Goal: Task Accomplishment & Management: Use online tool/utility

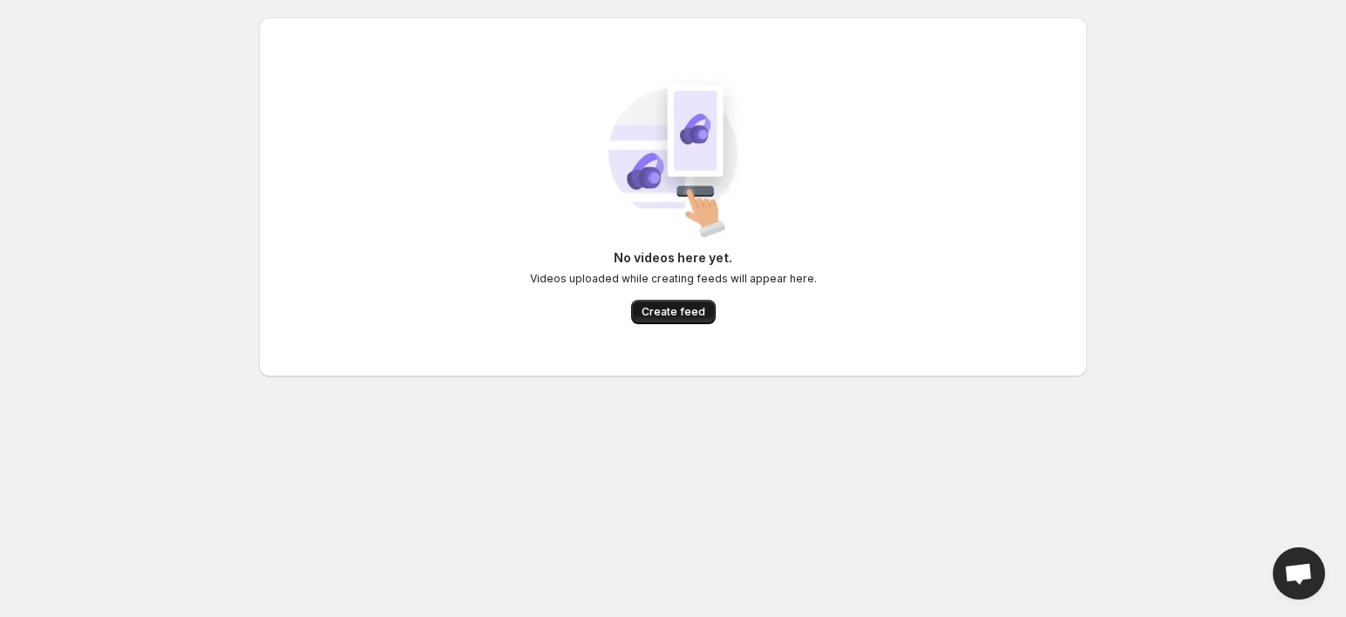
click at [662, 300] on button "Create feed" at bounding box center [673, 312] width 85 height 24
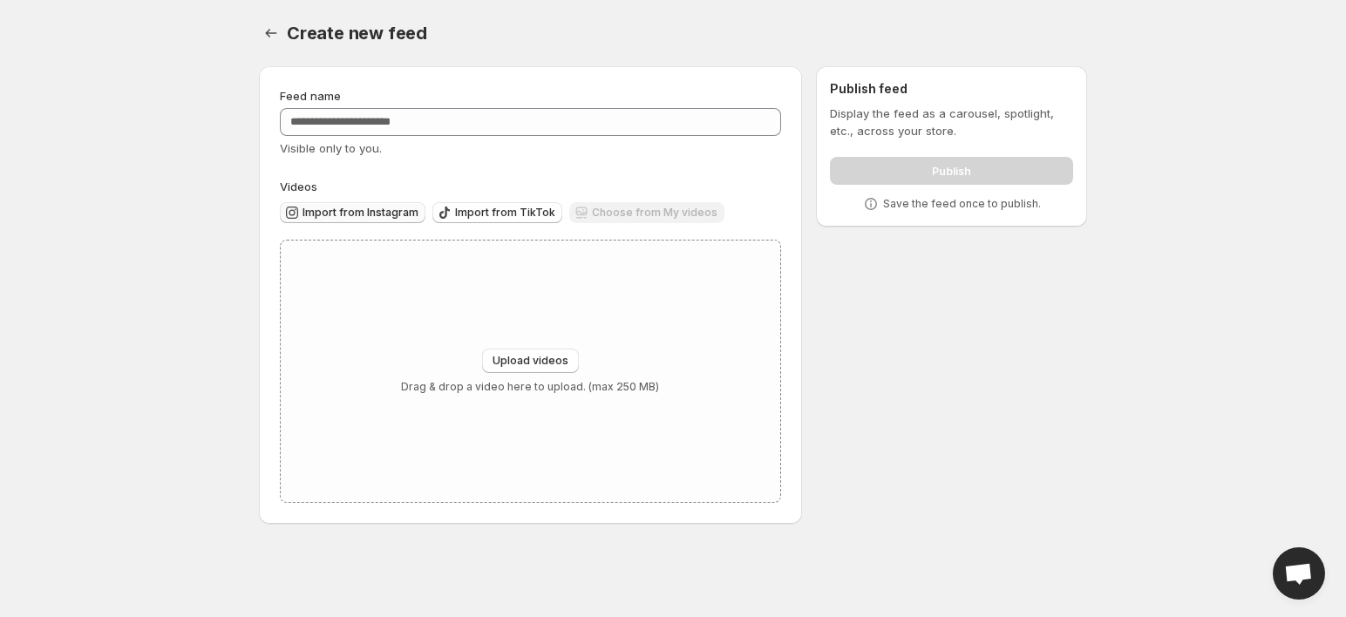
click at [345, 210] on span "Import from Instagram" at bounding box center [360, 213] width 116 height 14
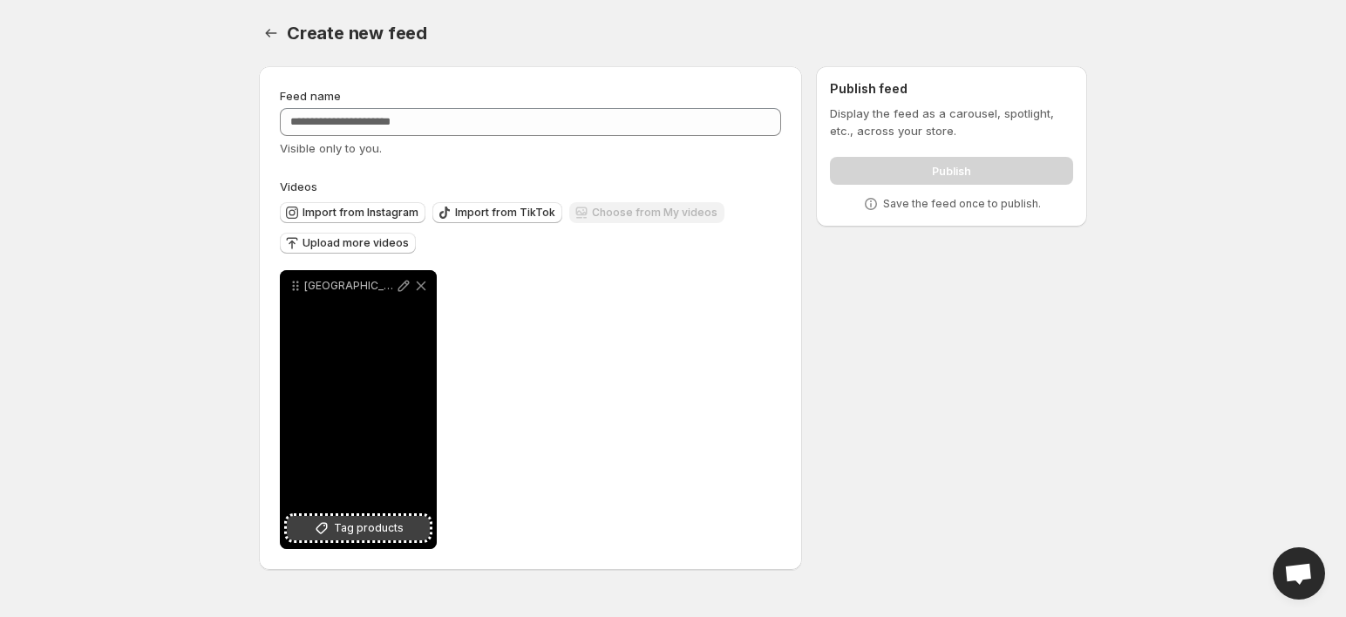
click at [413, 521] on button "Tag products" at bounding box center [358, 528] width 143 height 24
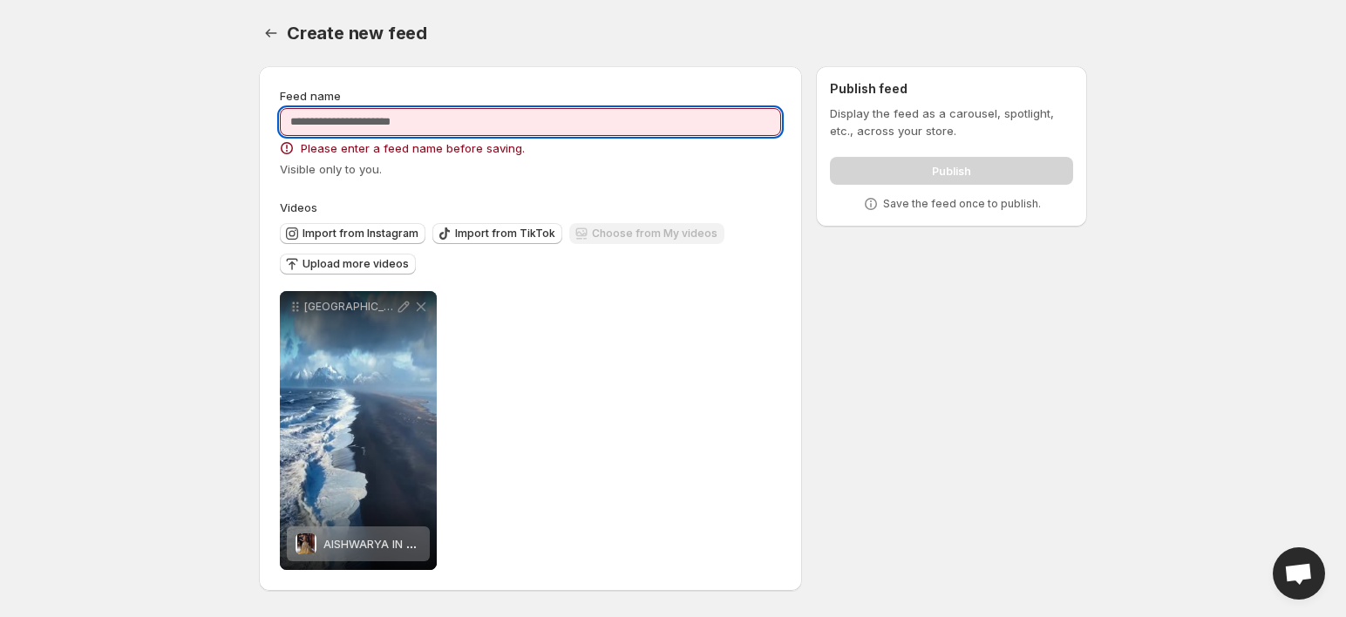
click at [730, 123] on input "Feed name" at bounding box center [530, 122] width 501 height 28
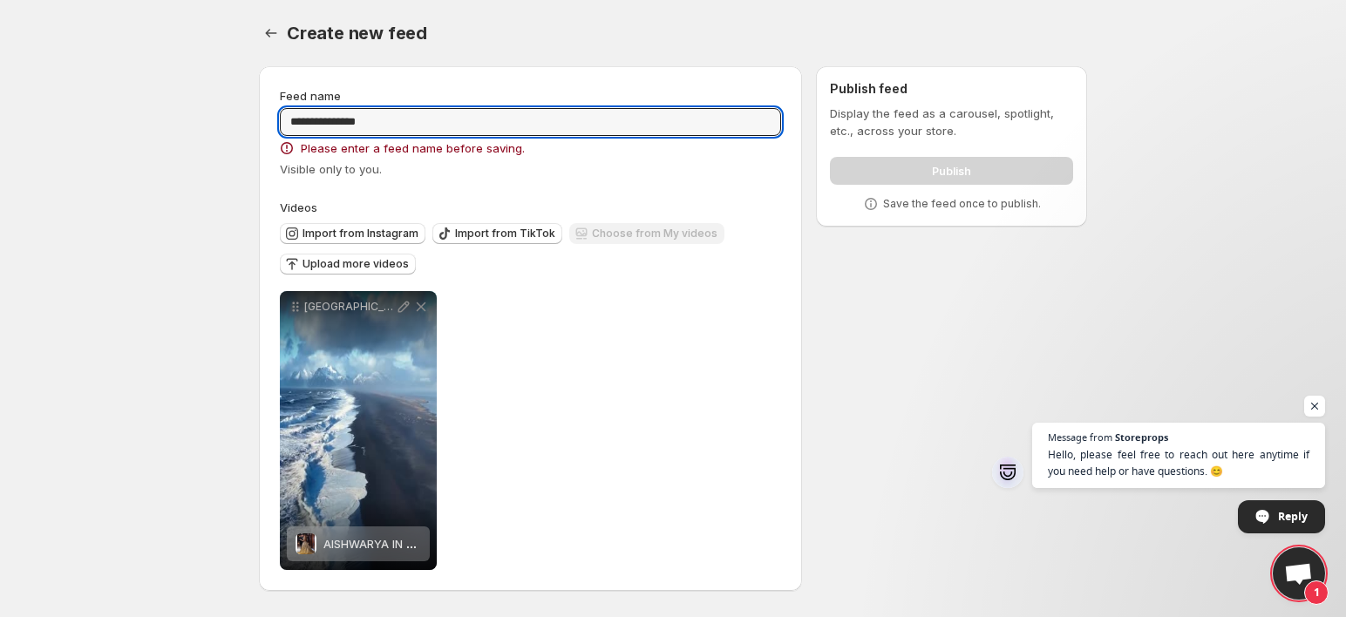
type input "**********"
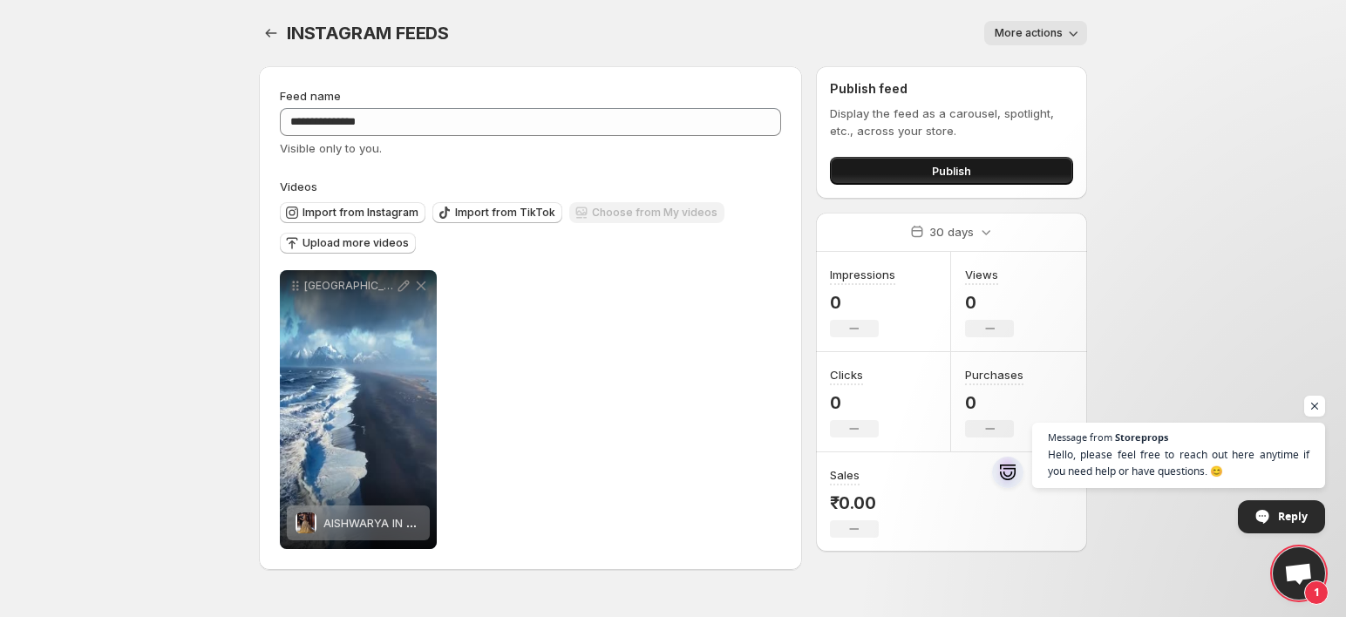
click at [879, 166] on button "Publish" at bounding box center [951, 171] width 243 height 28
click at [1033, 18] on div "INSTAGRAM FEEDS. This page is ready INSTAGRAM FEEDS More actions More actions M…" at bounding box center [673, 33] width 828 height 66
click at [1042, 36] on span "More actions" at bounding box center [1029, 33] width 68 height 14
click at [981, 172] on button "Publish" at bounding box center [951, 171] width 243 height 28
